Goal: Task Accomplishment & Management: Use online tool/utility

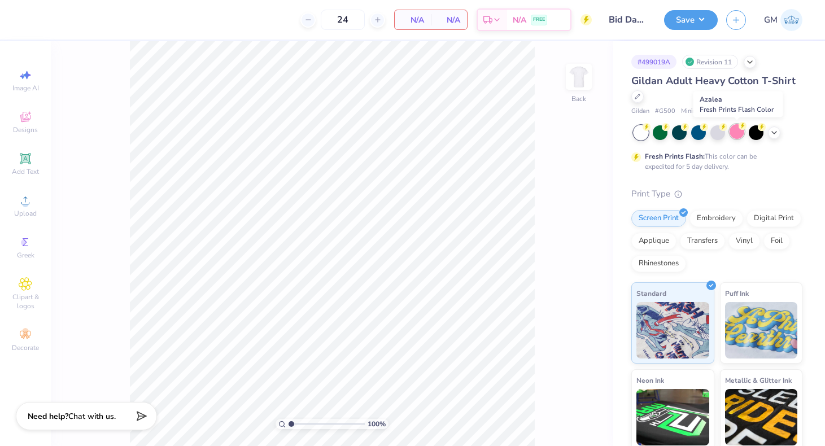
click at [739, 133] on div at bounding box center [736, 131] width 15 height 15
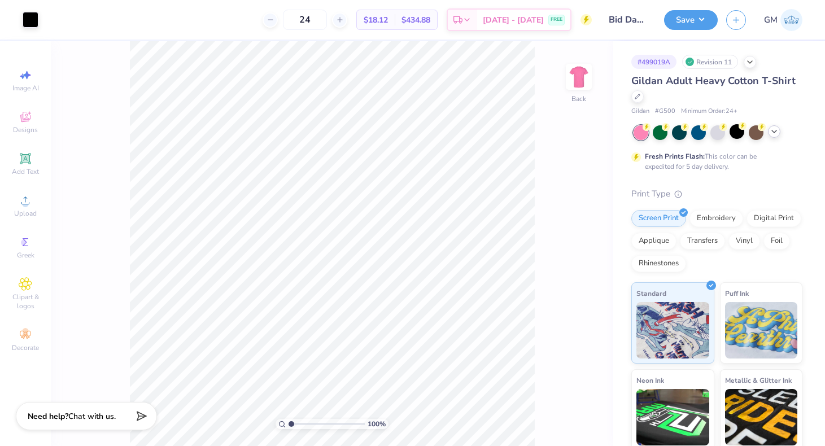
click at [775, 132] on icon at bounding box center [773, 131] width 9 height 9
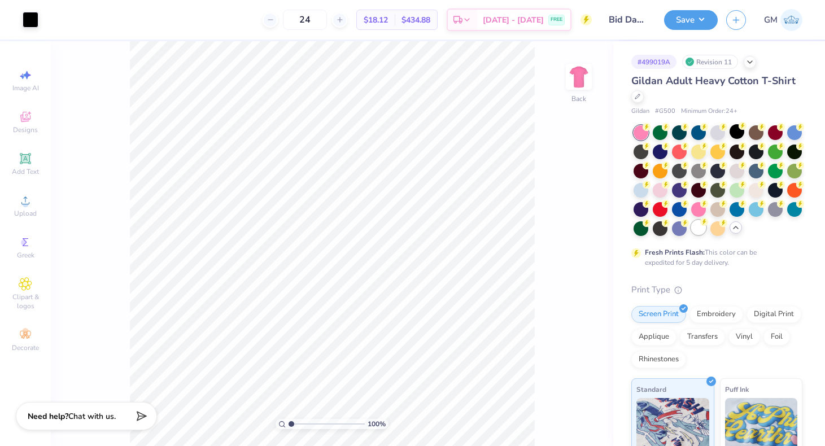
click at [694, 229] on div at bounding box center [698, 227] width 15 height 15
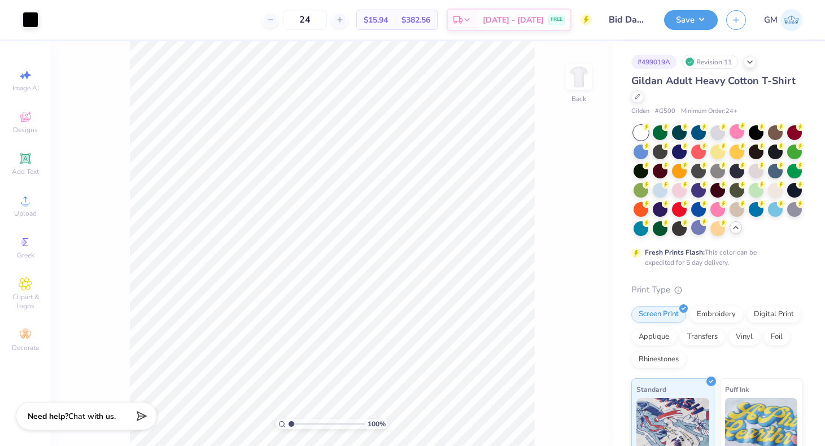
click at [625, 418] on div "# 499019A Revision 11 Gildan Adult Heavy Cotton T-Shirt Gildan # G500 Minimum O…" at bounding box center [719, 337] width 212 height 592
click at [734, 132] on div at bounding box center [736, 131] width 15 height 15
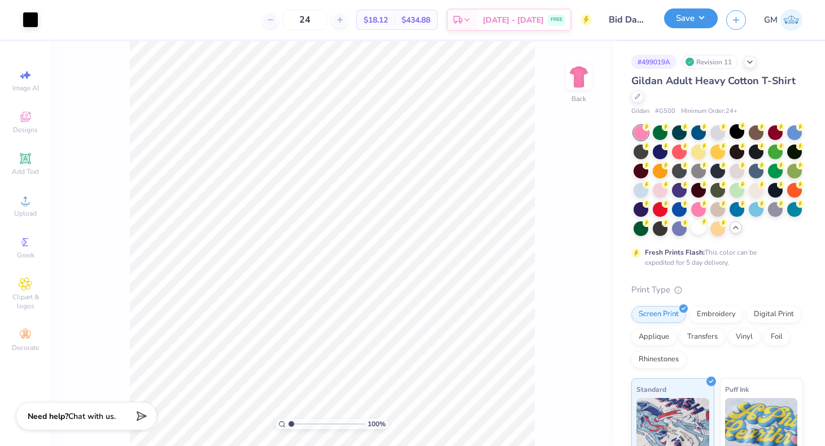
click at [689, 21] on button "Save" at bounding box center [691, 18] width 54 height 20
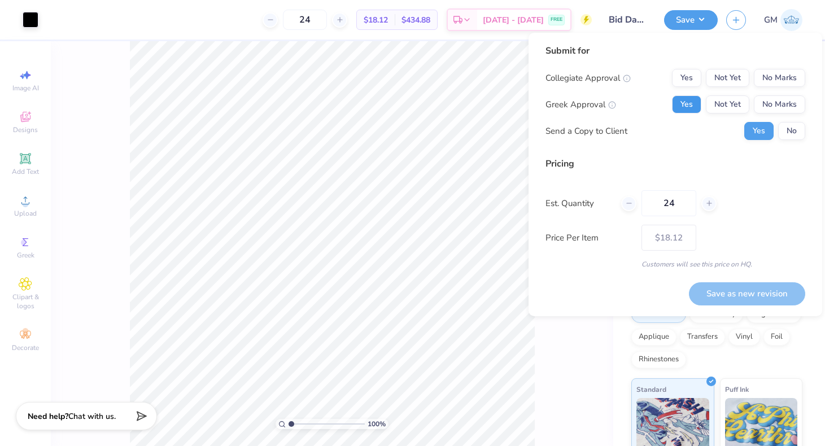
click at [697, 104] on button "Yes" at bounding box center [686, 104] width 29 height 18
click at [781, 81] on button "No Marks" at bounding box center [778, 78] width 51 height 18
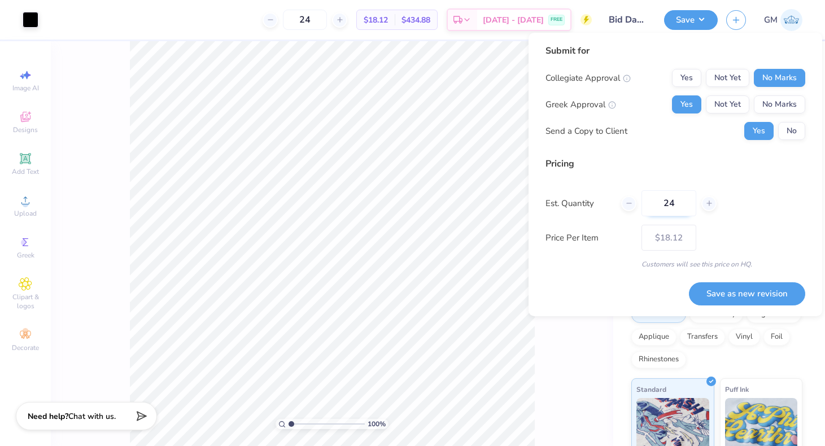
click at [680, 211] on input "24" at bounding box center [668, 203] width 55 height 26
drag, startPoint x: 680, startPoint y: 211, endPoint x: 647, endPoint y: 211, distance: 32.7
click at [647, 211] on input "24" at bounding box center [668, 203] width 55 height 26
type input "2"
type input "0"
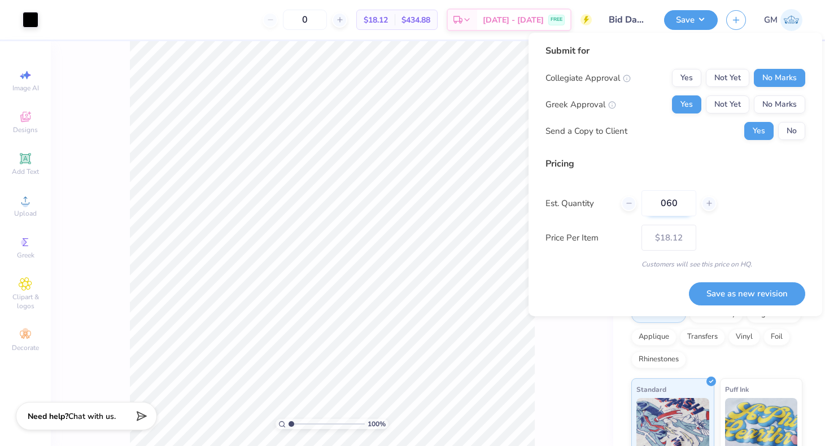
type input "0600"
type input "600"
type input "$9.28"
type input "600"
click at [765, 300] on button "Save as new revision" at bounding box center [747, 293] width 116 height 23
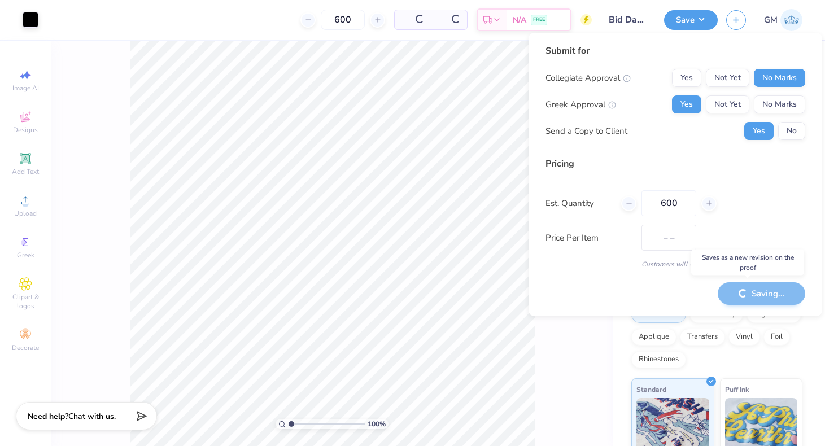
type input "$9.28"
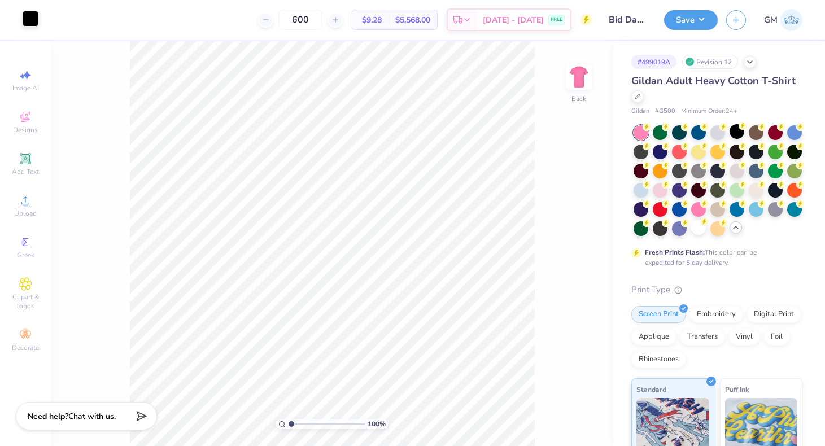
click at [32, 19] on div at bounding box center [31, 19] width 16 height 16
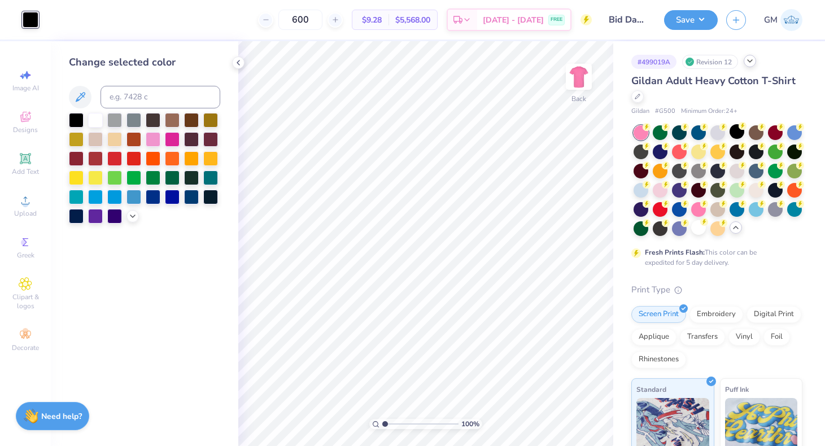
click at [749, 63] on icon at bounding box center [749, 60] width 9 height 9
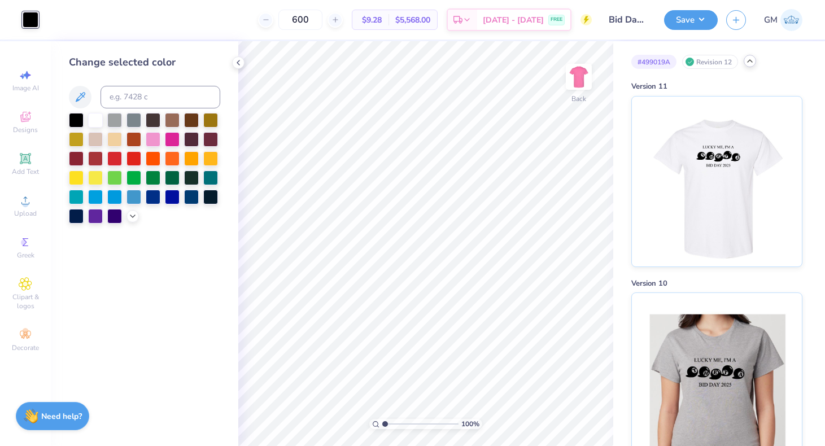
click at [744, 64] on div "# 499019A Revision 12" at bounding box center [716, 62] width 171 height 14
click at [238, 62] on polyline at bounding box center [238, 62] width 2 height 5
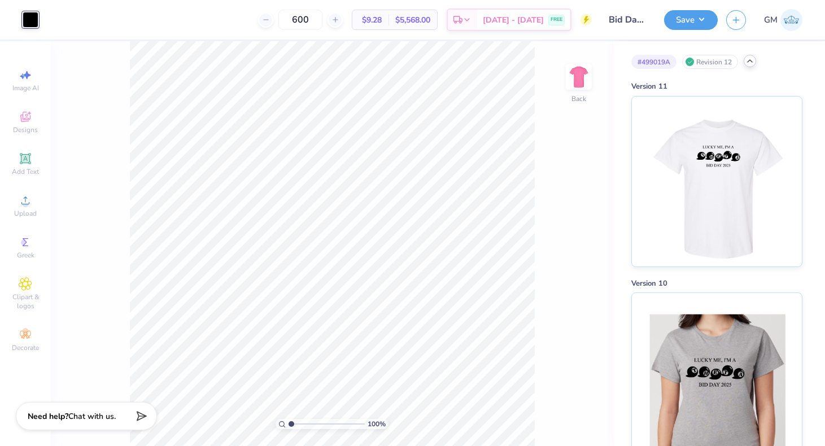
click at [751, 60] on polyline at bounding box center [749, 61] width 5 height 2
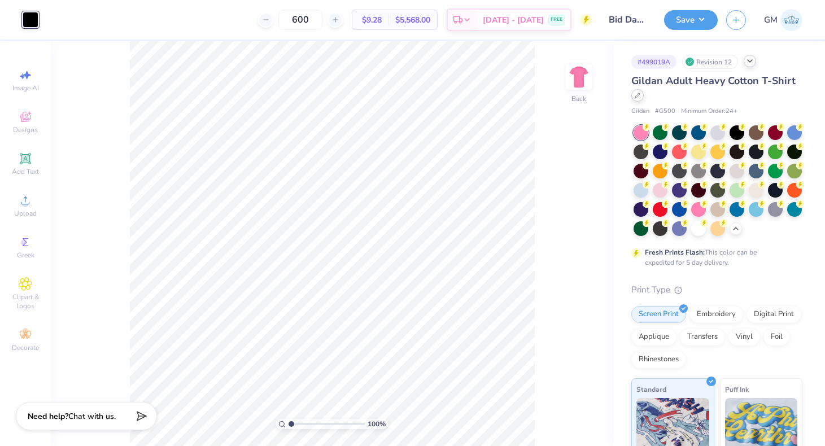
click at [638, 97] on icon at bounding box center [637, 96] width 6 height 6
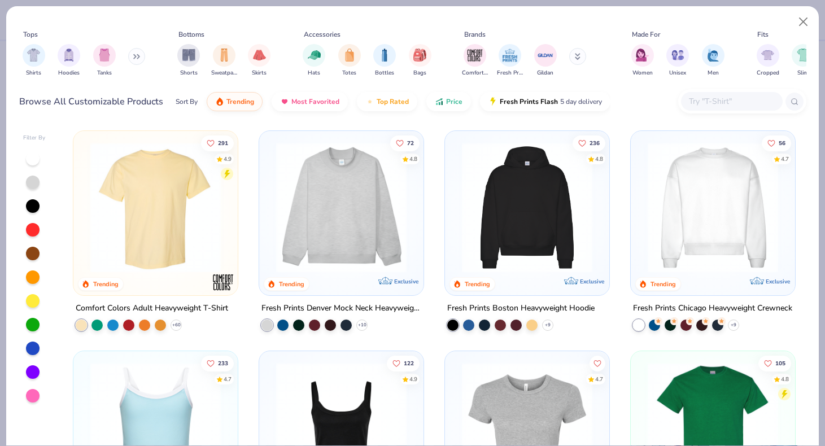
click at [752, 103] on input "text" at bounding box center [730, 101] width 87 height 13
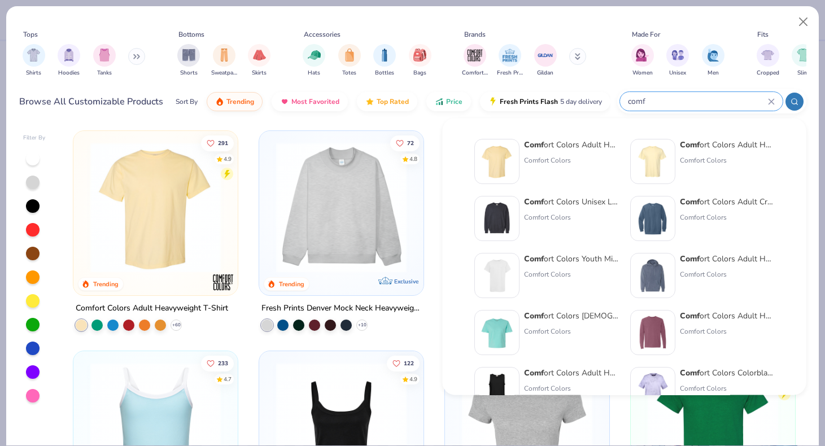
type input "comf"
click at [544, 153] on div "Comf ort Colors Adult Heavyweight T-Shirt Comfort Colors" at bounding box center [571, 161] width 95 height 45
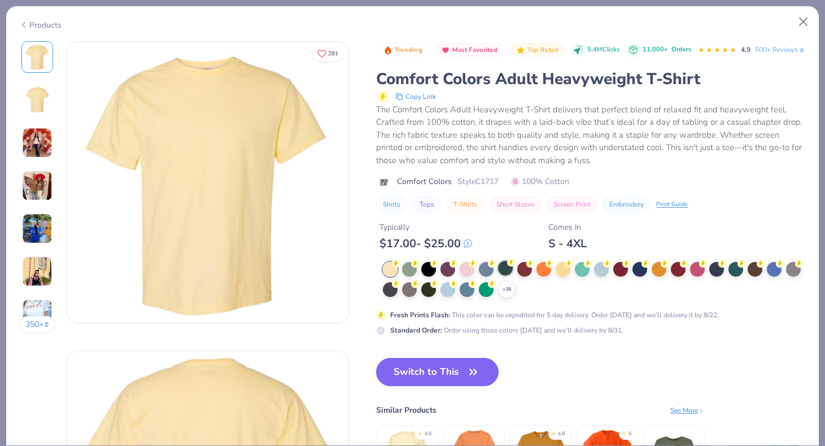
click at [504, 275] on div at bounding box center [505, 268] width 15 height 15
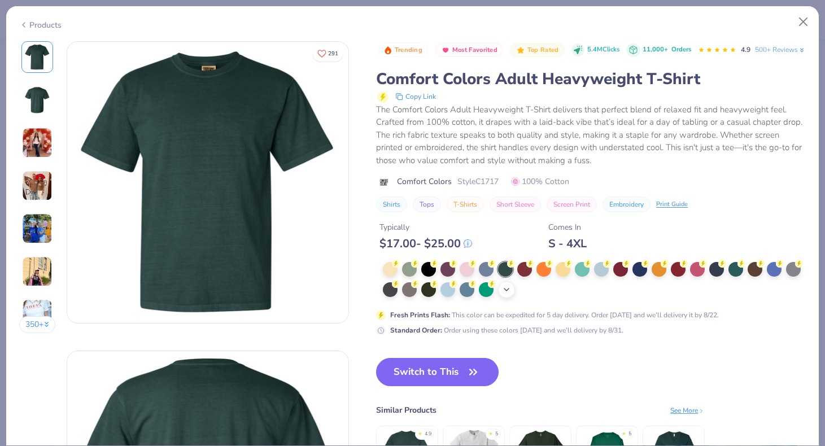
click at [511, 294] on icon at bounding box center [506, 289] width 9 height 9
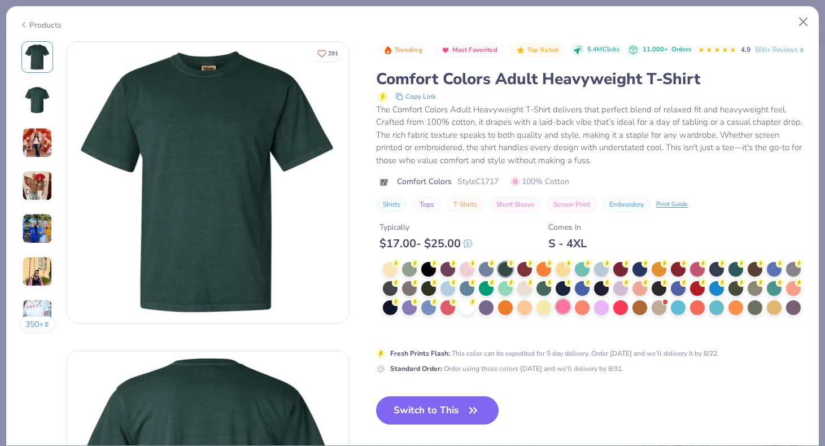
click at [567, 314] on div at bounding box center [562, 306] width 15 height 15
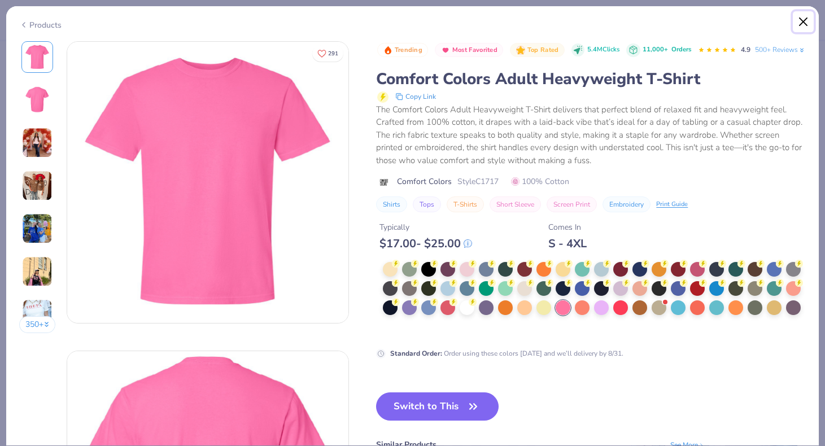
click at [805, 25] on button "Close" at bounding box center [802, 21] width 21 height 21
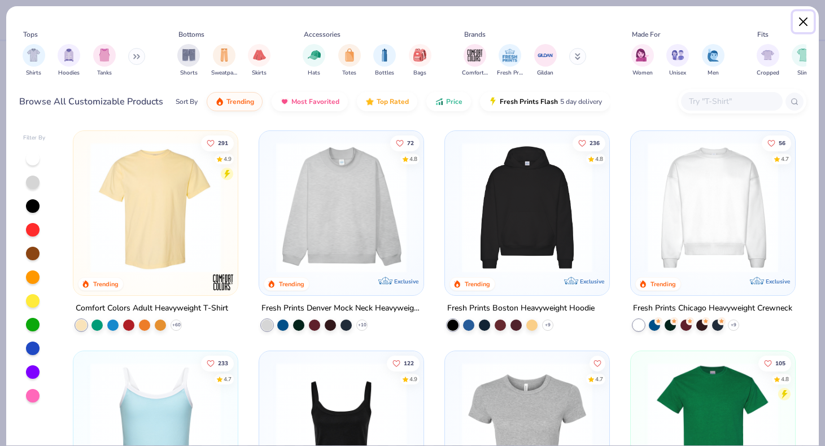
click at [803, 23] on button "Close" at bounding box center [802, 21] width 21 height 21
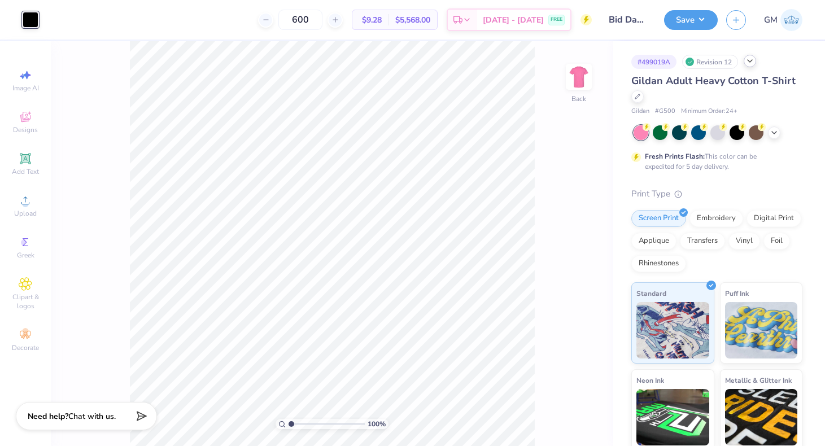
click at [34, 17] on div at bounding box center [31, 20] width 16 height 16
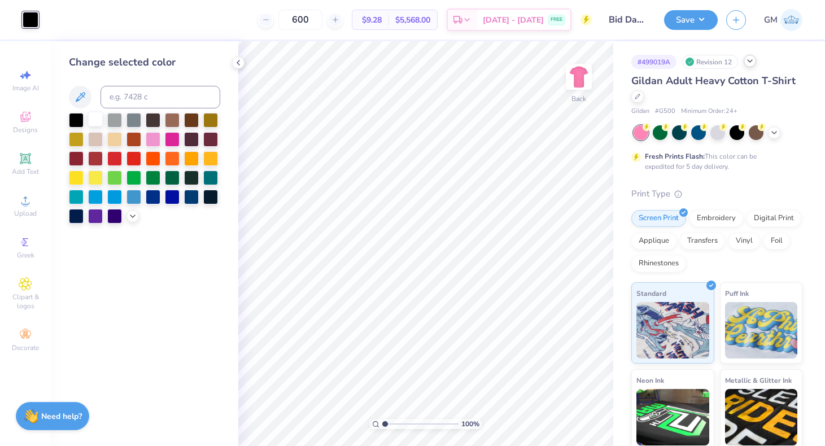
click at [94, 120] on div at bounding box center [95, 119] width 15 height 15
click at [777, 135] on icon at bounding box center [773, 131] width 9 height 9
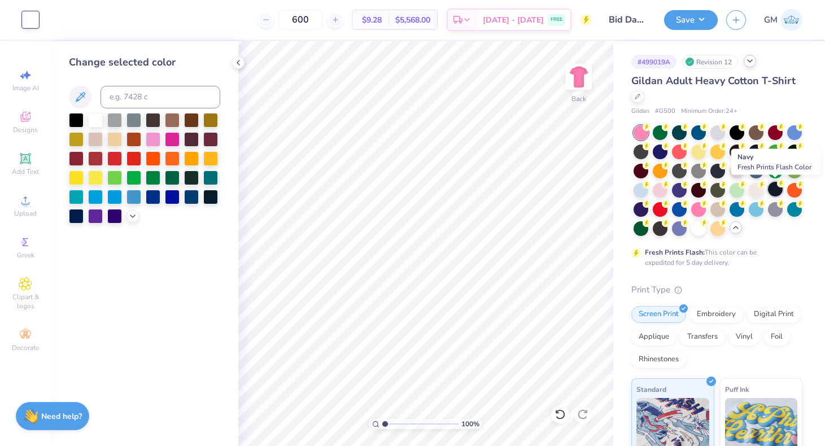
click at [650, 131] on circle at bounding box center [646, 127] width 8 height 8
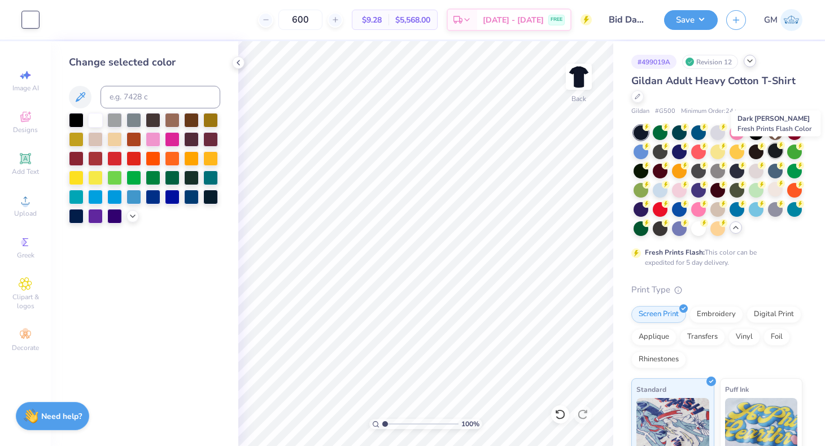
click at [775, 151] on div at bounding box center [775, 150] width 15 height 15
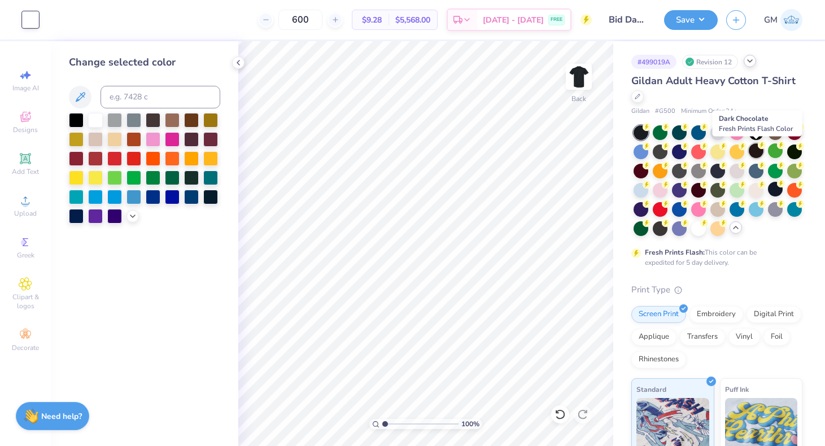
click at [758, 149] on div at bounding box center [755, 150] width 15 height 15
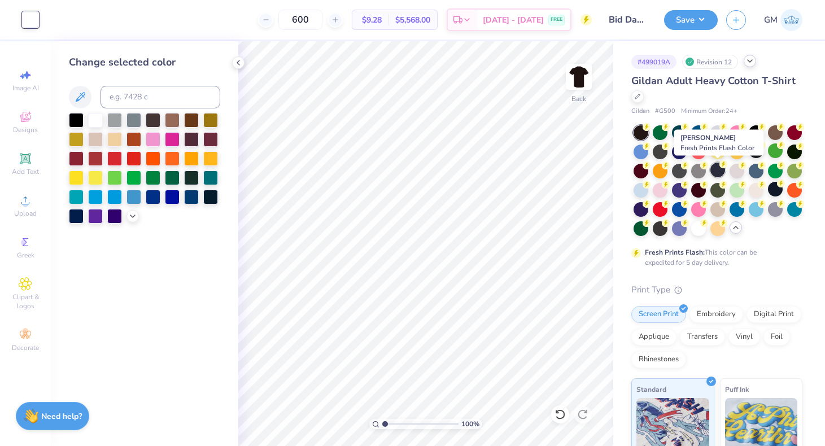
click at [715, 169] on div at bounding box center [717, 170] width 15 height 15
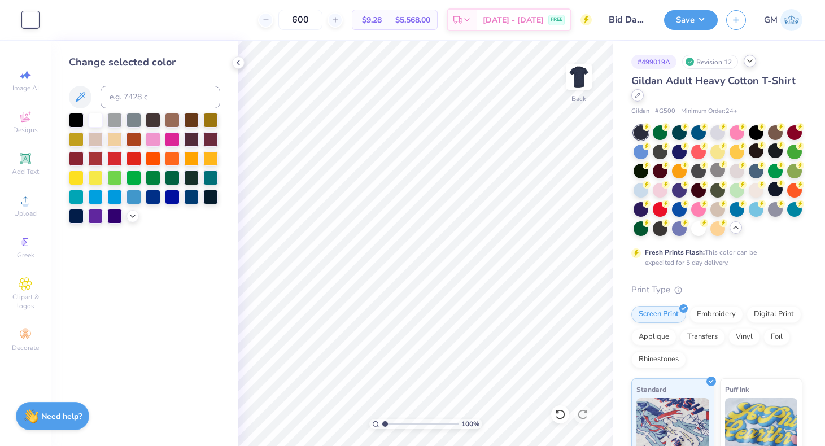
click at [642, 98] on div at bounding box center [637, 95] width 12 height 12
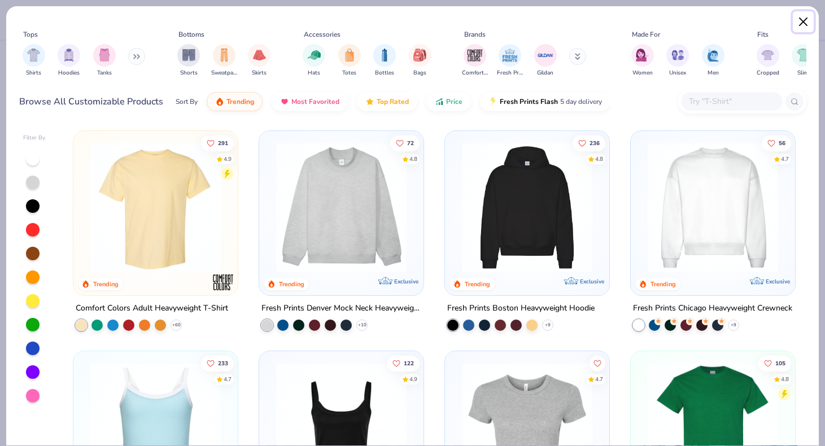
click at [802, 17] on button "Close" at bounding box center [802, 21] width 21 height 21
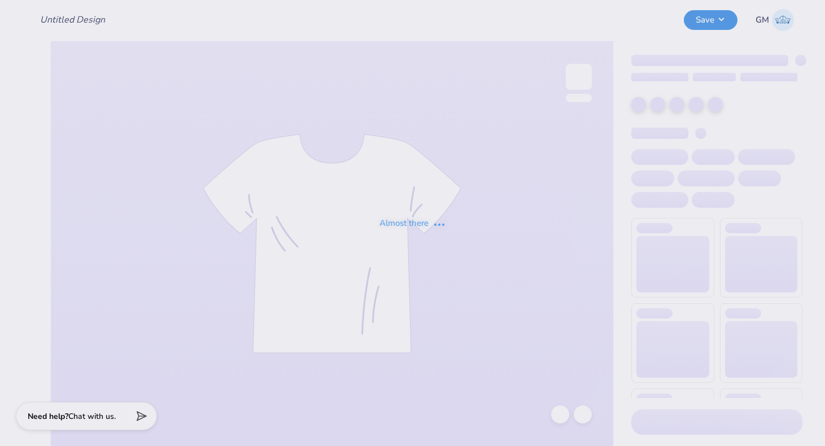
type input "Bid Day Tee 2025"
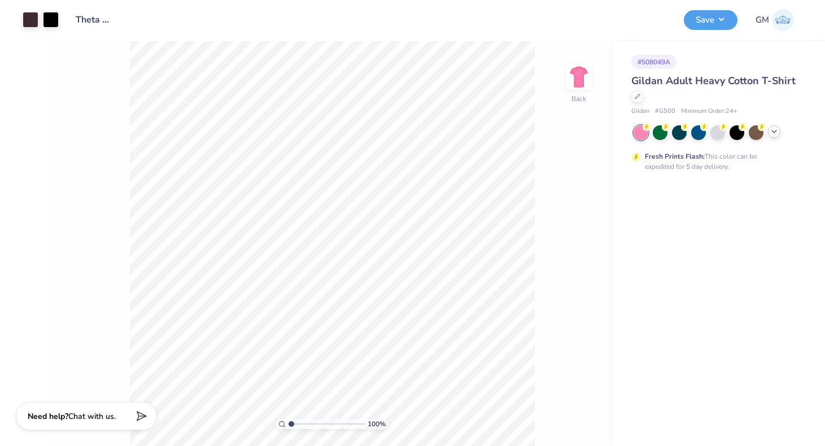
click at [776, 135] on icon at bounding box center [773, 131] width 9 height 9
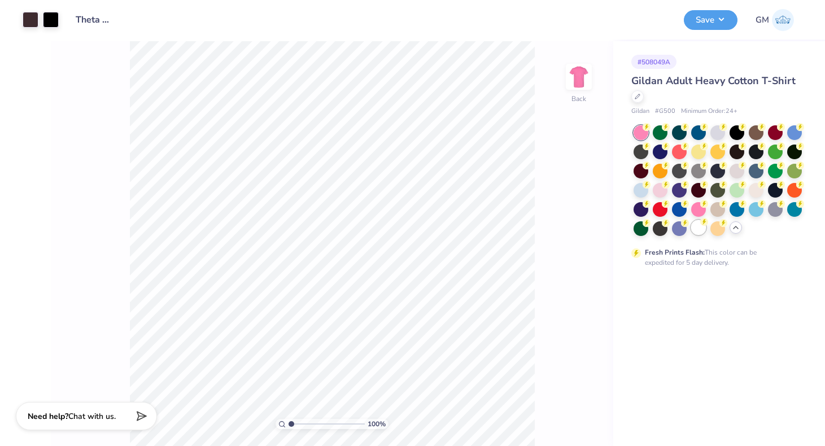
click at [698, 227] on div at bounding box center [698, 227] width 15 height 15
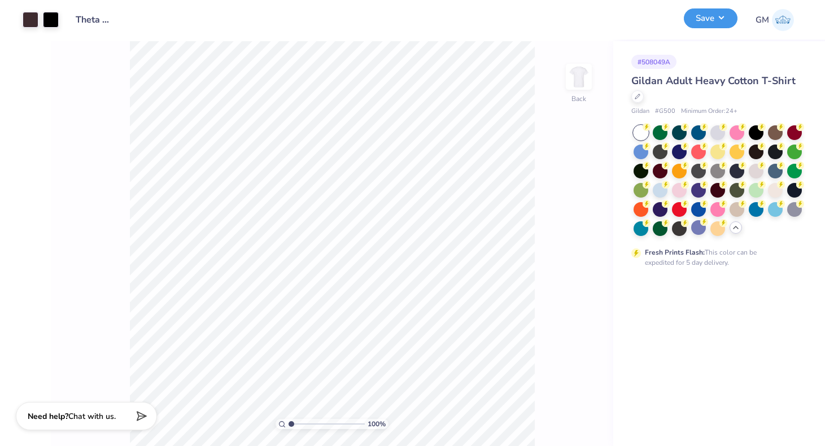
click at [702, 24] on button "Save" at bounding box center [710, 18] width 54 height 20
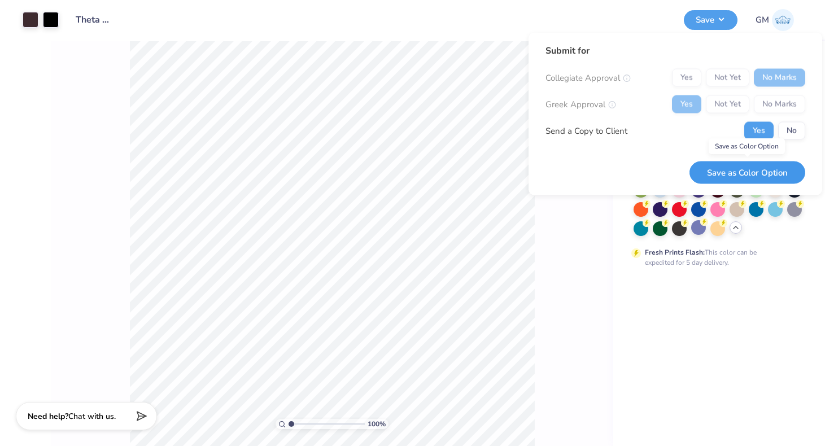
click at [774, 168] on button "Save as Color Option" at bounding box center [747, 172] width 116 height 23
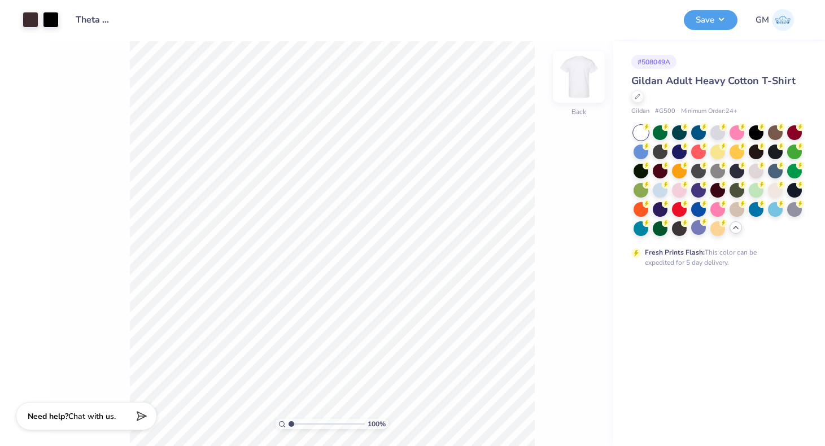
click at [569, 73] on img at bounding box center [578, 76] width 45 height 45
click at [569, 73] on img at bounding box center [578, 76] width 23 height 23
click at [27, 18] on div at bounding box center [31, 19] width 16 height 16
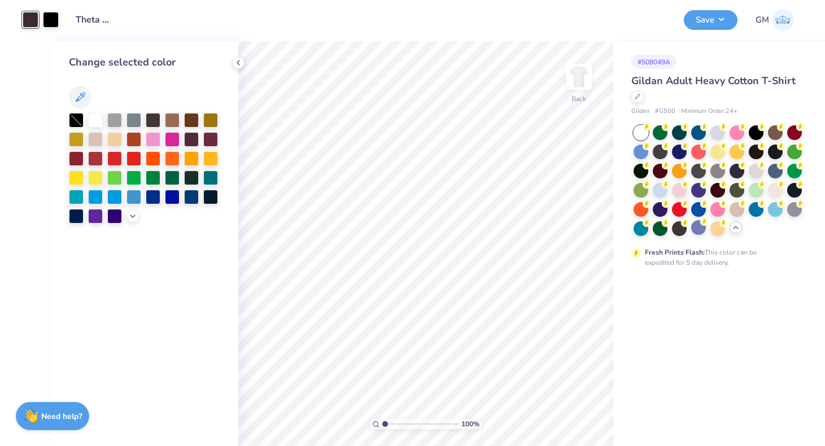
click at [73, 116] on div at bounding box center [76, 120] width 15 height 15
click at [696, 130] on div at bounding box center [698, 131] width 15 height 15
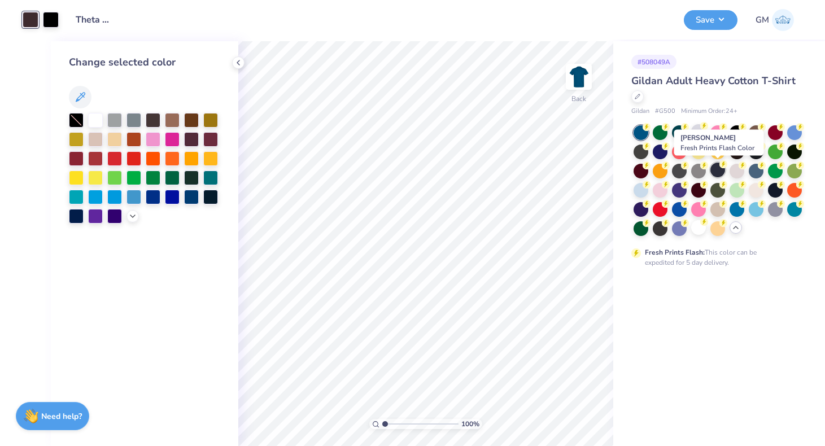
click at [716, 168] on div at bounding box center [717, 170] width 15 height 15
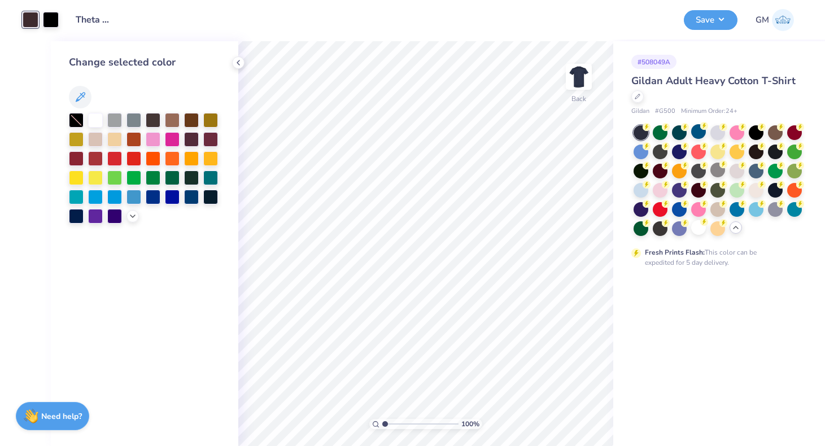
click at [32, 21] on div at bounding box center [31, 20] width 16 height 16
click at [97, 124] on div at bounding box center [95, 119] width 15 height 15
click at [51, 17] on div at bounding box center [51, 19] width 16 height 16
